Goal: Navigation & Orientation: Find specific page/section

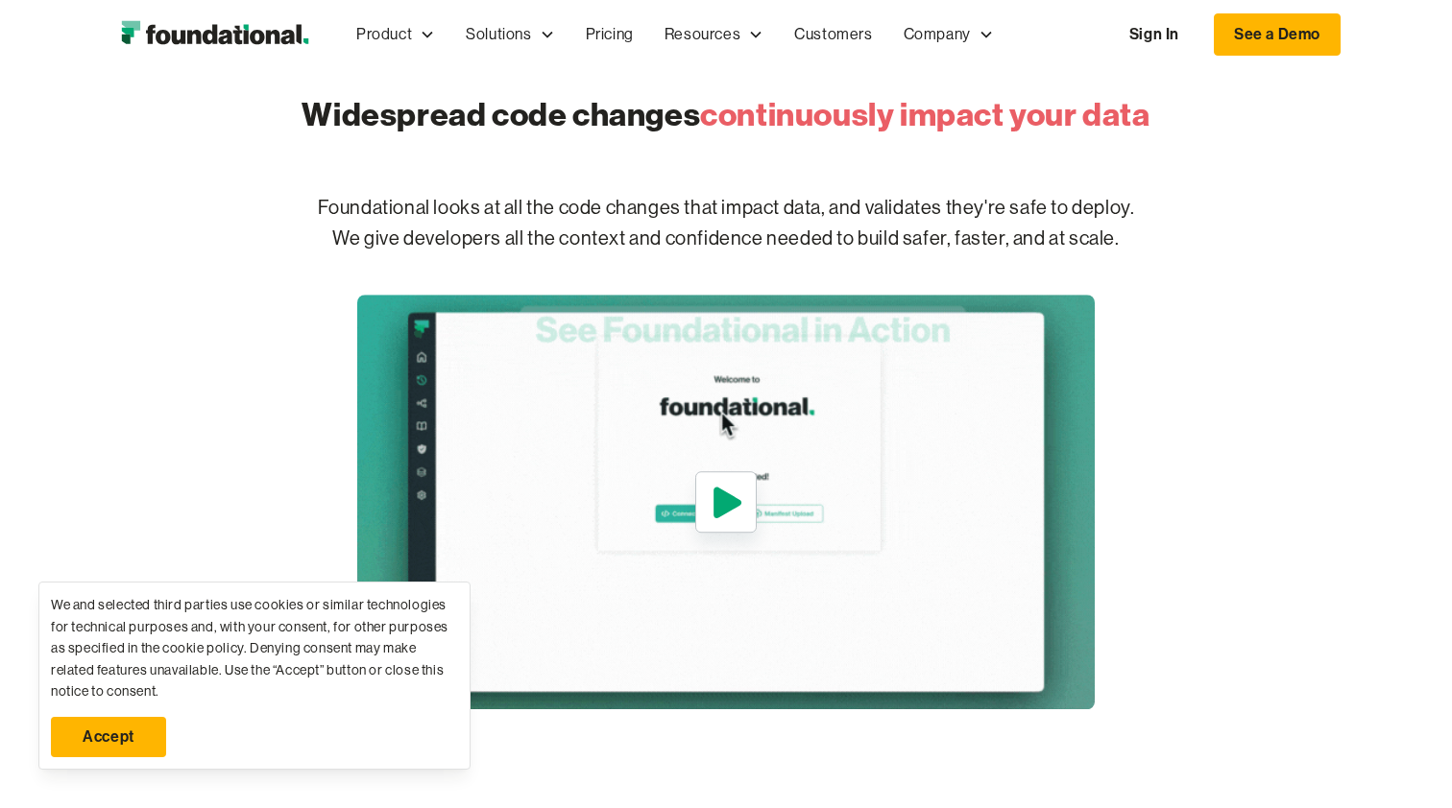
scroll to position [814, 0]
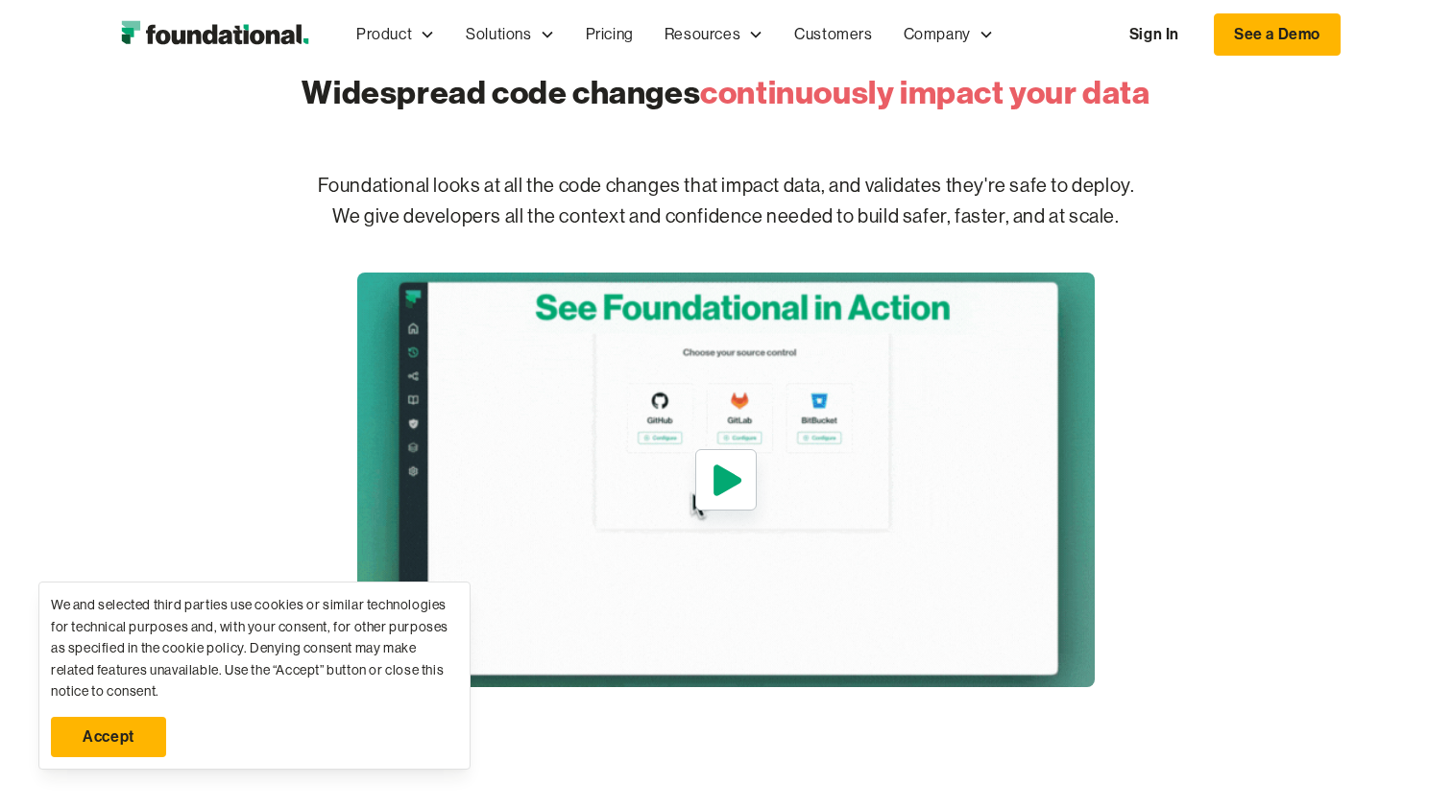
click at [1117, 362] on div "Widespread code changes continuously impact your data Foundational looks at all…" at bounding box center [725, 369] width 1229 height 637
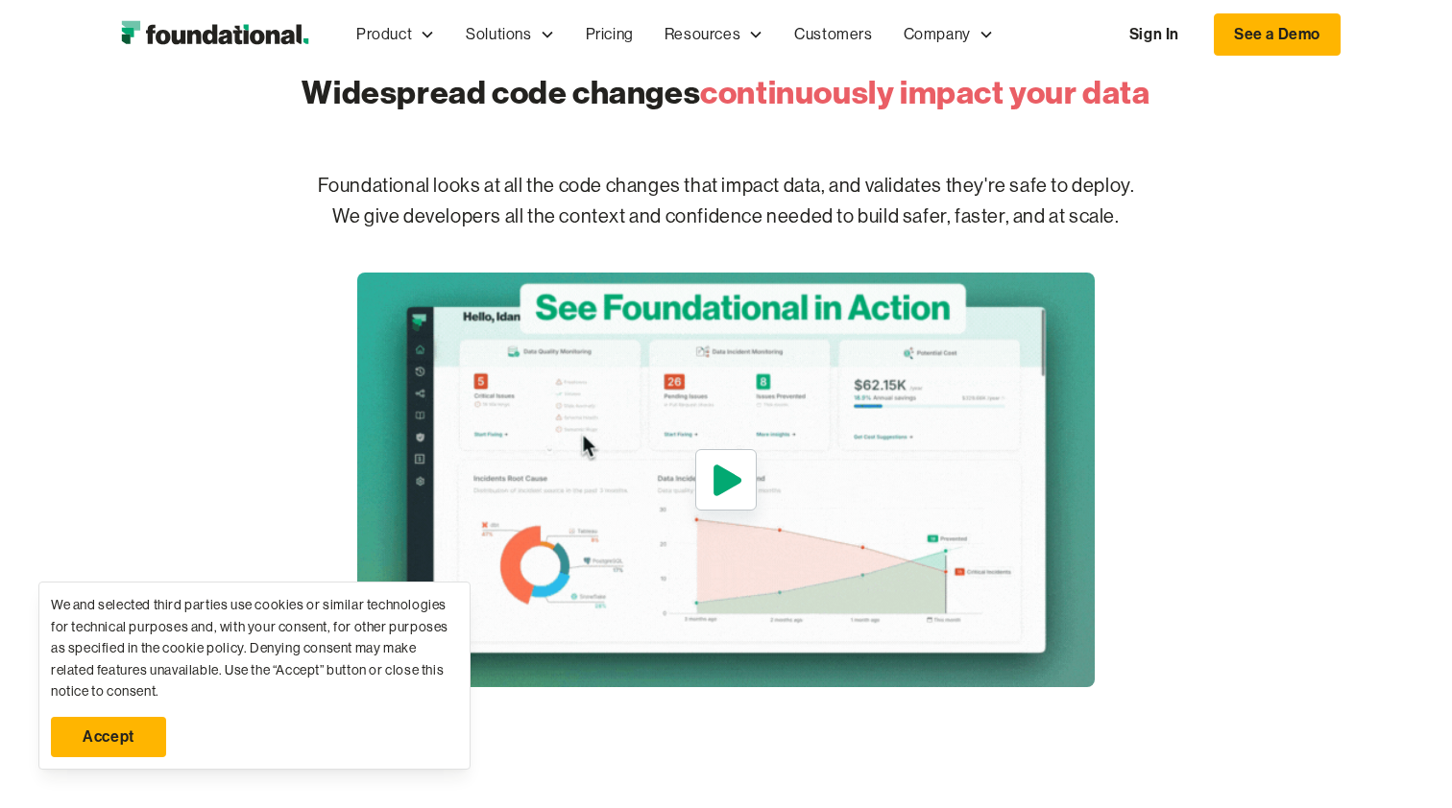
click at [874, 507] on img "open lightbox" at bounding box center [725, 480] width 737 height 415
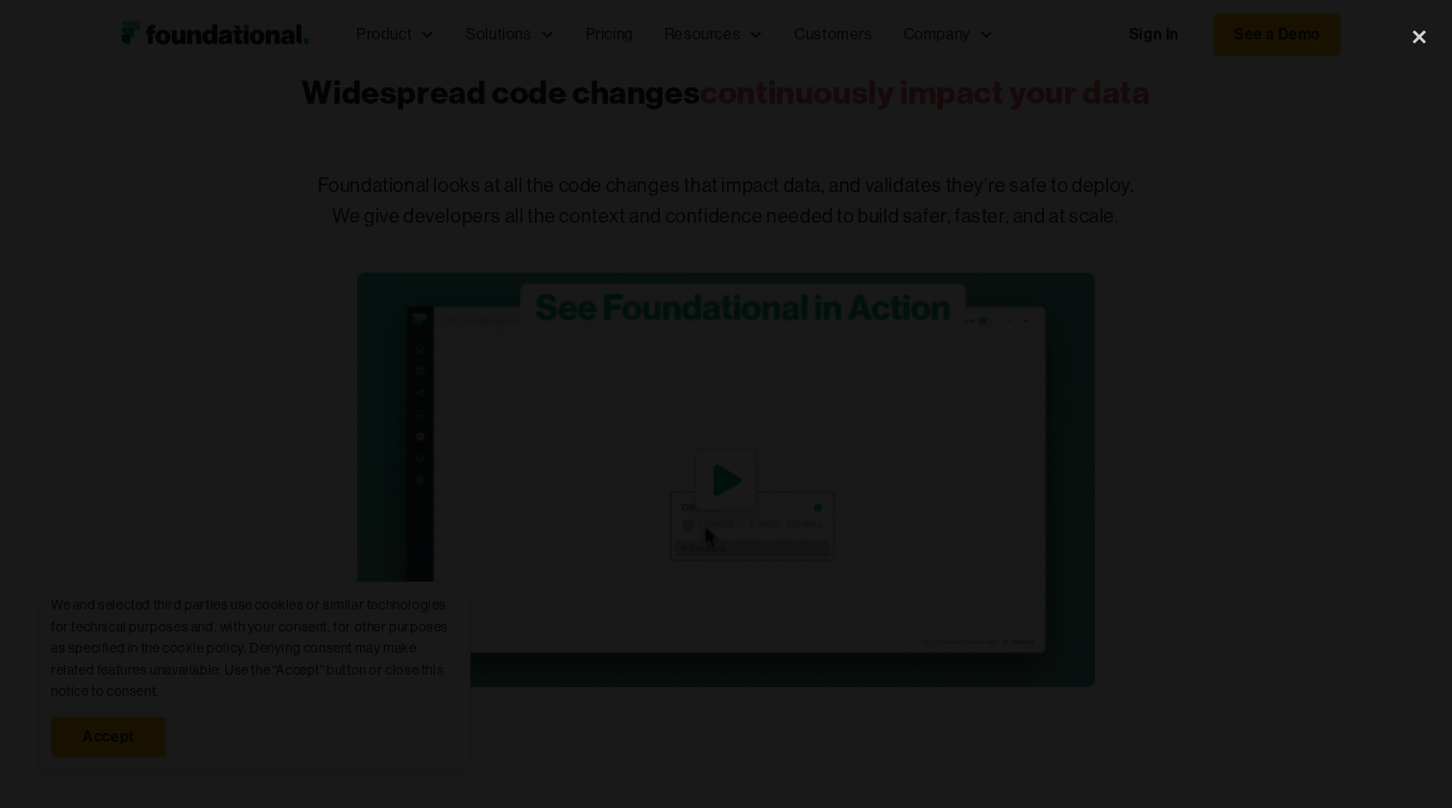
click at [1291, 297] on div at bounding box center [726, 404] width 1452 height 776
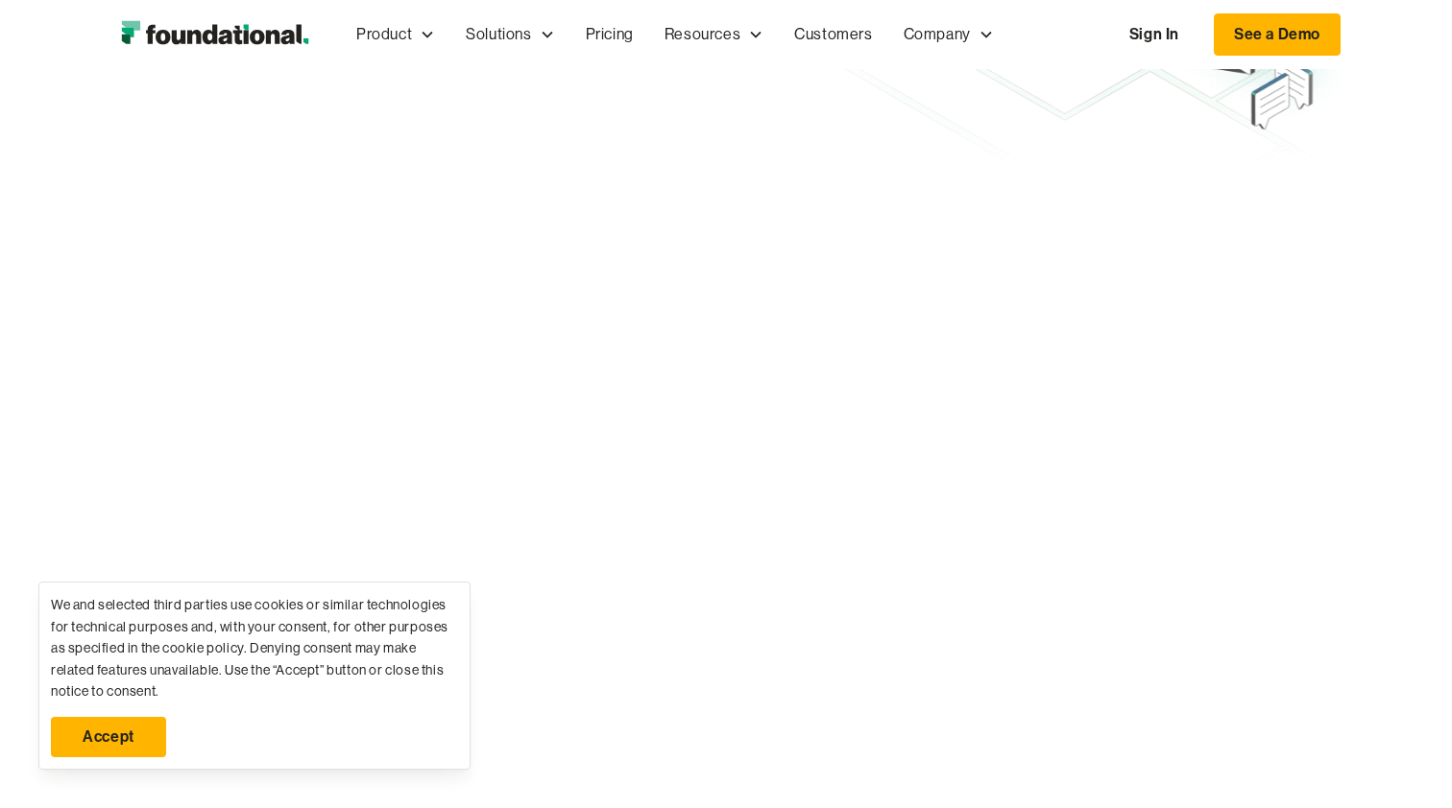
scroll to position [4161, 0]
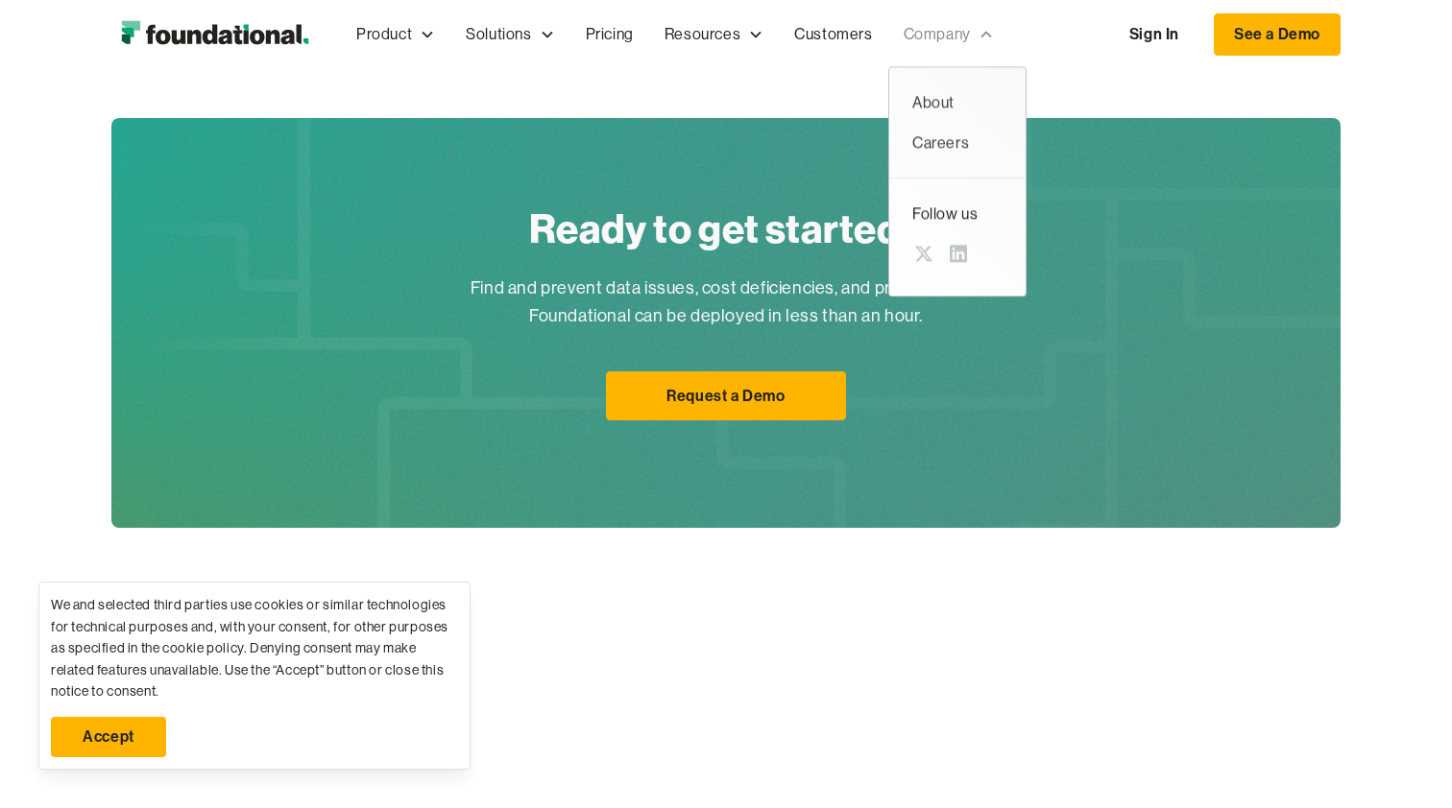
click at [946, 17] on div "Company" at bounding box center [948, 34] width 121 height 63
click at [944, 93] on div "About" at bounding box center [957, 102] width 90 height 25
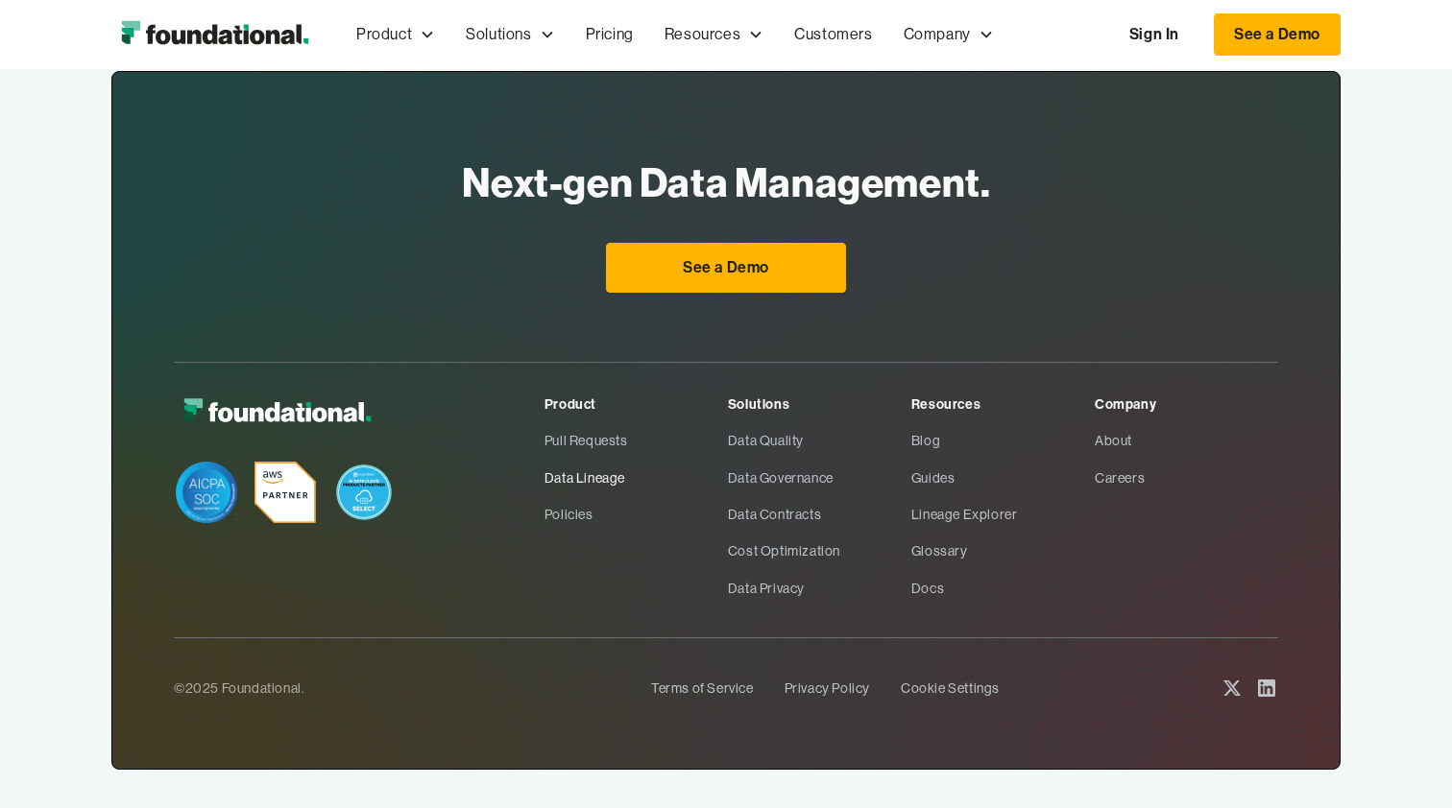
scroll to position [1408, 0]
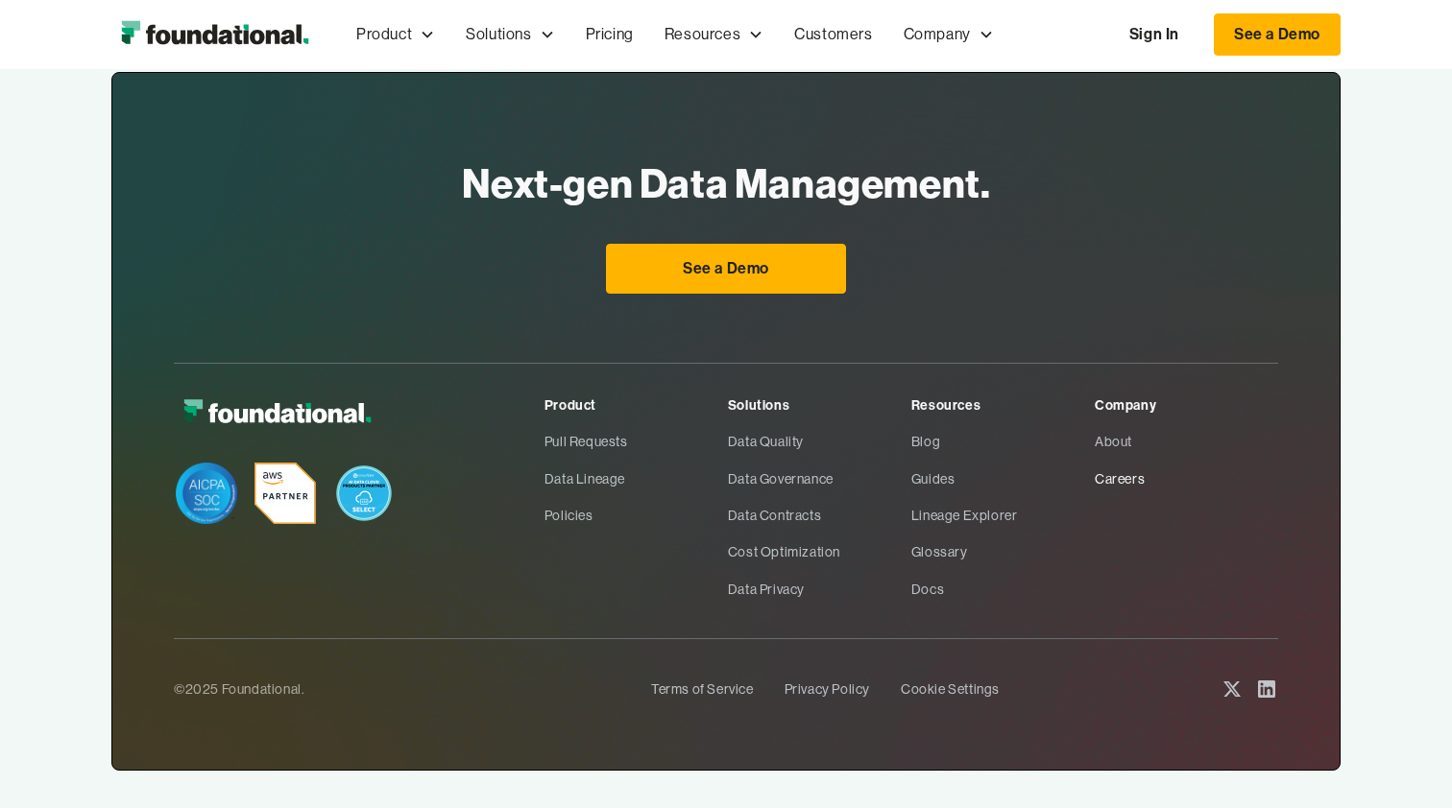
click at [1149, 461] on link "Careers" at bounding box center [1185, 479] width 183 height 36
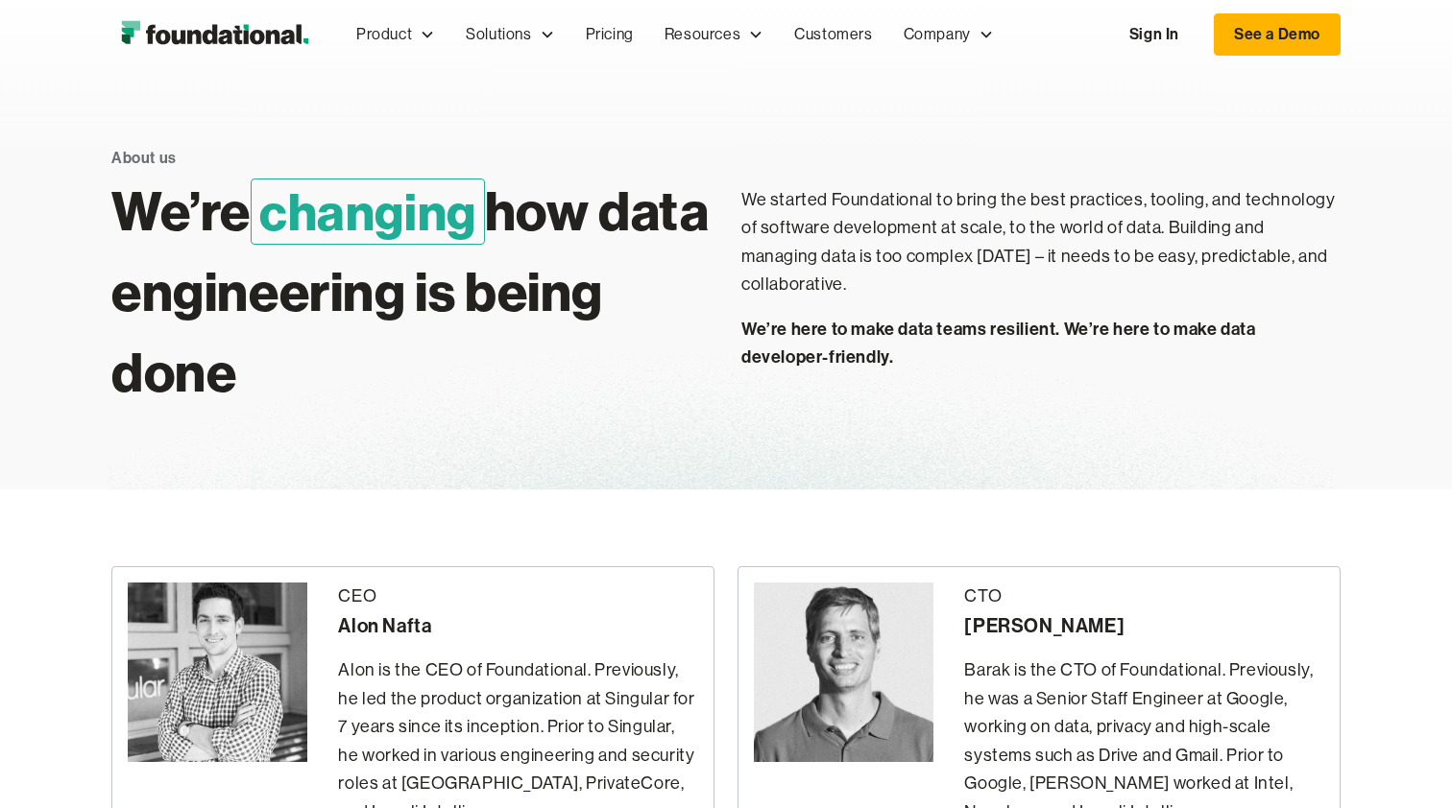
scroll to position [-1, 0]
click at [224, 24] on img "home" at bounding box center [214, 34] width 206 height 38
